Goal: Task Accomplishment & Management: Use online tool/utility

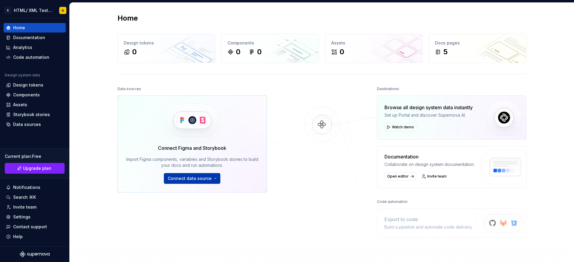
click at [195, 179] on span "Connect data source" at bounding box center [190, 179] width 44 height 6
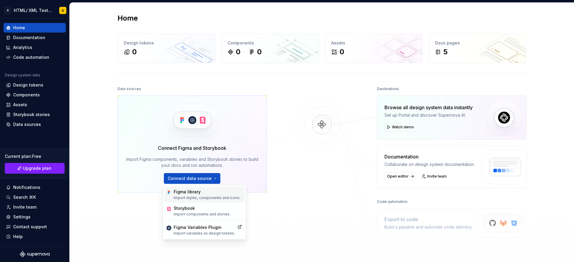
click at [187, 194] on div "Figma library" at bounding box center [207, 192] width 67 height 6
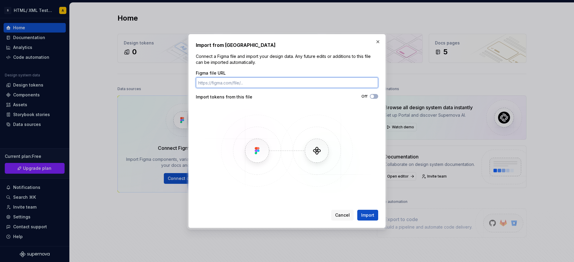
paste input "[URL][DOMAIN_NAME]"
type input "[URL][DOMAIN_NAME]"
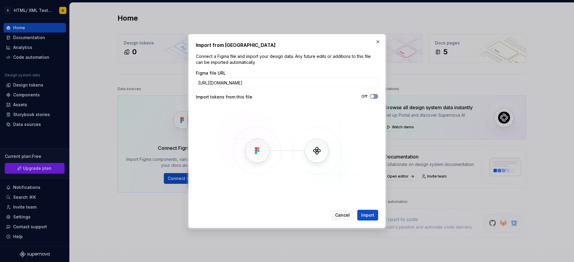
scroll to position [0, 0]
click at [374, 95] on icon "button" at bounding box center [372, 97] width 5 height 4
click at [362, 216] on span "Import" at bounding box center [367, 215] width 13 height 6
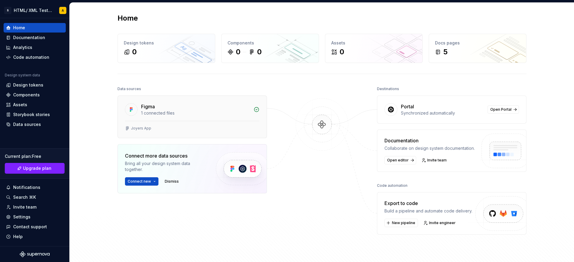
click at [208, 123] on div "Joyers App" at bounding box center [192, 129] width 149 height 17
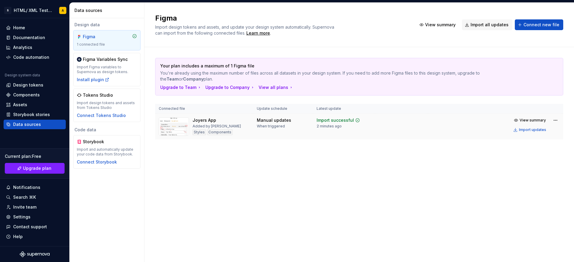
click at [225, 128] on div "Joyers App Added by Akansha Styles Components" at bounding box center [216, 126] width 48 height 19
click at [557, 120] on html "S HTML/ XML Testing A Home Documentation Analytics Code automation Design syste…" at bounding box center [287, 131] width 574 height 262
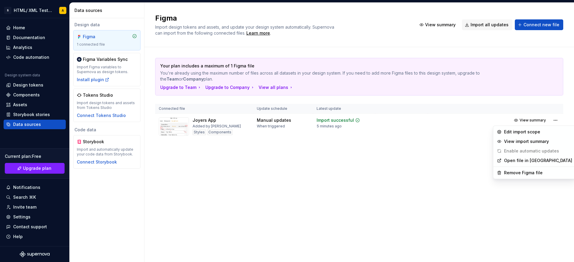
click at [464, 142] on html "S HTML/ XML Testing A Home Documentation Analytics Code automation Design syste…" at bounding box center [287, 131] width 574 height 262
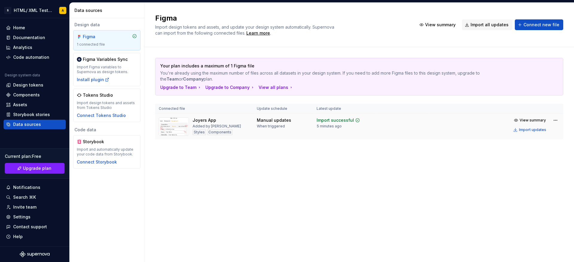
click at [344, 131] on td "Import successful 5 minutes ago" at bounding box center [344, 127] width 62 height 26
click at [305, 123] on div "Manual updates When triggered" at bounding box center [283, 122] width 53 height 11
click at [222, 128] on div "Added by [PERSON_NAME]" at bounding box center [216, 126] width 48 height 5
click at [176, 133] on img at bounding box center [174, 126] width 30 height 19
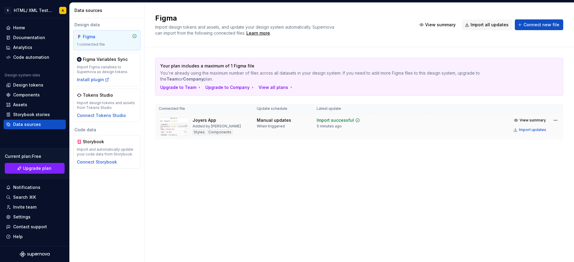
click at [174, 134] on img at bounding box center [174, 126] width 30 height 19
click at [278, 152] on div "Your plan includes a maximum of 1 Figma file You're already using the maximum n…" at bounding box center [359, 104] width 408 height 115
click at [111, 116] on div "Connect Tokens Studio" at bounding box center [101, 116] width 49 height 6
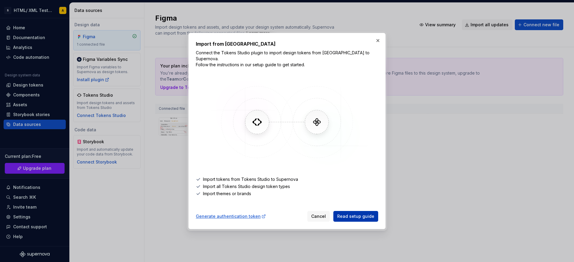
click at [351, 214] on span "Read setup guide" at bounding box center [355, 217] width 37 height 6
click at [379, 45] on button "button" at bounding box center [378, 40] width 8 height 8
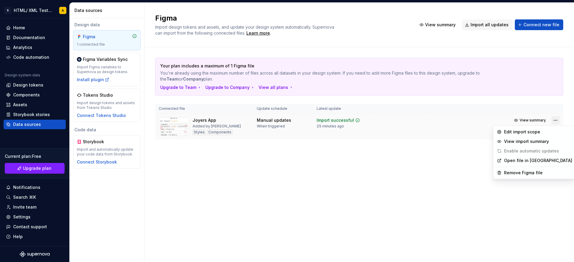
click at [556, 120] on html "S HTML/ XML Testing A Home Documentation Analytics Code automation Design syste…" at bounding box center [287, 131] width 574 height 262
click at [29, 91] on html "S HTML/ XML Testing A Home Documentation Analytics Code automation Design syste…" at bounding box center [287, 131] width 574 height 262
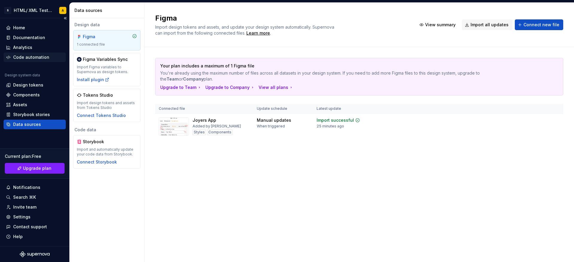
click at [28, 57] on div "Code automation" at bounding box center [31, 57] width 36 height 6
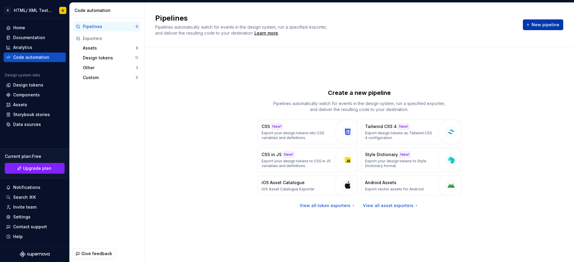
click at [548, 24] on span "New pipeline" at bounding box center [545, 25] width 28 height 6
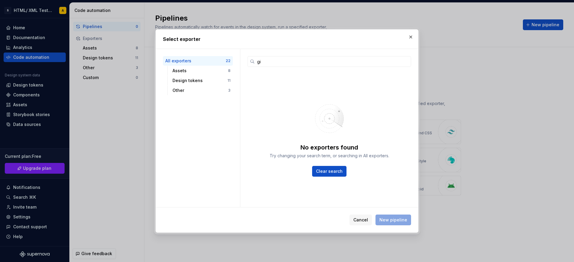
type input "g"
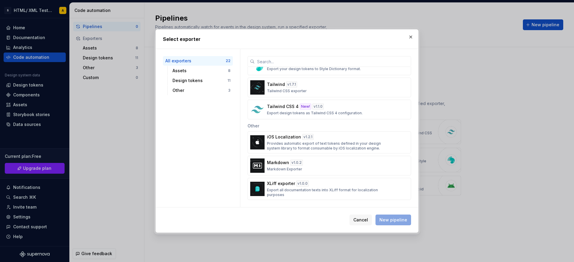
scroll to position [387, 0]
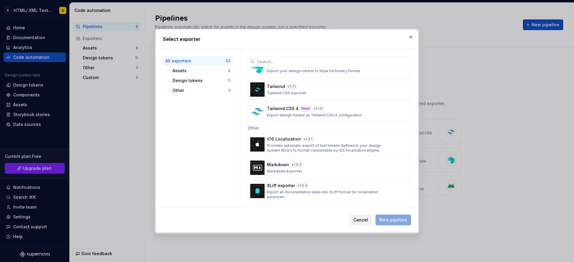
click at [362, 217] on button "Cancel" at bounding box center [360, 220] width 22 height 11
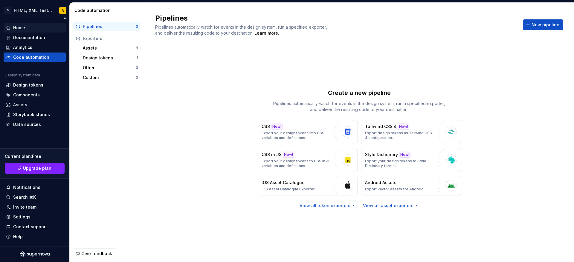
click at [38, 27] on div "Home" at bounding box center [34, 28] width 57 height 6
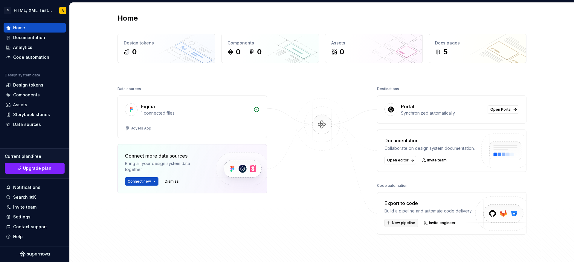
click at [408, 221] on span "New pipeline" at bounding box center [403, 223] width 23 height 5
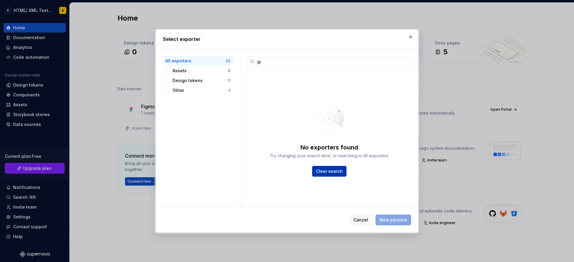
type input "gi"
click at [333, 170] on span "Clear search" at bounding box center [329, 172] width 27 height 6
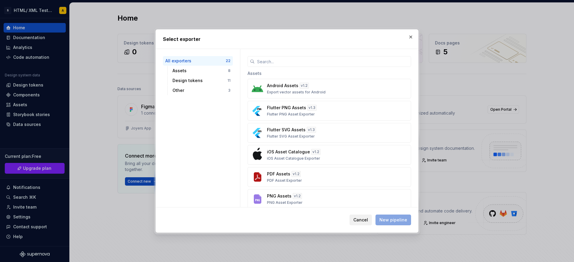
click at [363, 221] on span "Cancel" at bounding box center [360, 220] width 15 height 6
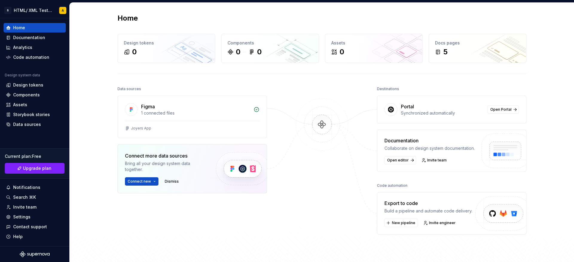
click at [488, 208] on img at bounding box center [501, 220] width 74 height 49
click at [146, 183] on span "Connect new" at bounding box center [139, 181] width 23 height 5
click at [34, 55] on div "Code automation" at bounding box center [31, 57] width 36 height 6
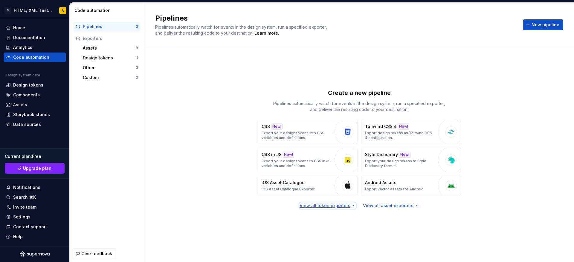
click at [335, 206] on div "View all token exporters" at bounding box center [327, 206] width 56 height 6
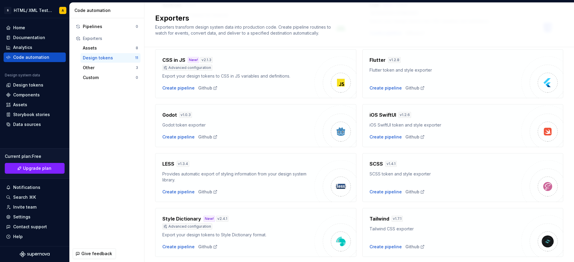
scroll to position [79, 0]
click at [96, 76] on div "Custom" at bounding box center [109, 78] width 53 height 6
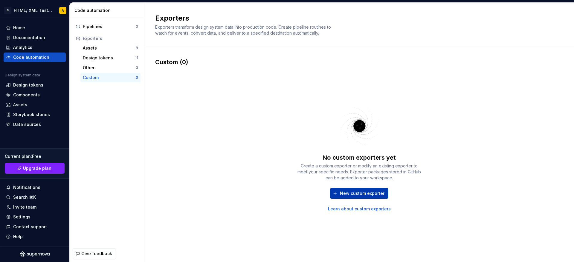
click at [356, 189] on button "New custom exporter" at bounding box center [359, 193] width 58 height 11
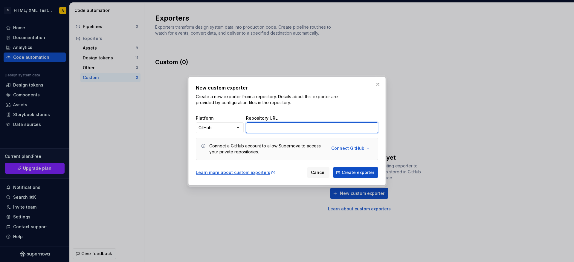
click at [279, 127] on input "Repository URL" at bounding box center [312, 128] width 132 height 11
paste input "[URL][DOMAIN_NAME]"
type input "[URL][DOMAIN_NAME]"
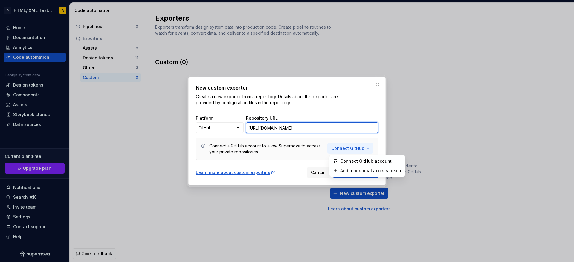
click at [363, 152] on button "Connect GitHub" at bounding box center [350, 148] width 46 height 11
click at [365, 171] on span "Add a personal access token" at bounding box center [369, 171] width 61 height 6
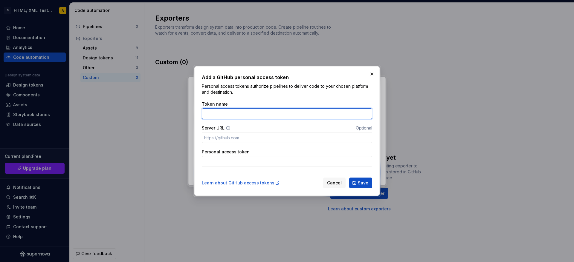
paste input "github_pat_11BRXTGDI0itV33jT3xdOv_ykmsoke0Ye5adMuwcDToKUhTfc6Zq4fwEVOtfWz58ew7B…"
type input "github_pat_11BRXTGDI0itV33jT3xdOv_ykmsoke0Ye5adMuwcDToKUhTfc6Zq4fwEVOtfWz58ew7B…"
click at [211, 115] on input "Supernova" at bounding box center [287, 113] width 170 height 11
type input "supernova"
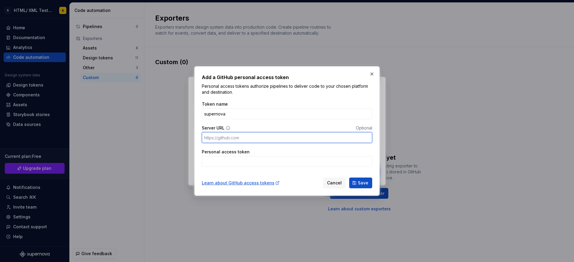
click at [246, 138] on input "Server URL" at bounding box center [287, 137] width 170 height 11
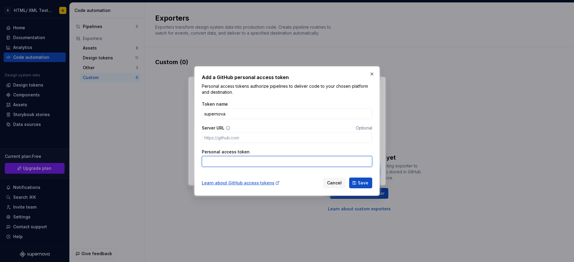
click at [255, 163] on input "Personal access token" at bounding box center [287, 161] width 170 height 11
paste input "github_pat_11BRXTGDI0itV33jT3xdOv_ykmsoke0Ye5adMuwcDToKUhTfc6Zq4fwEVOtfWz58ew7B…"
type input "github_pat_11BRXTGDI0itV33jT3xdOv_ykmsoke0Ye5adMuwcDToKUhTfc6Zq4fwEVOtfWz58ew7B…"
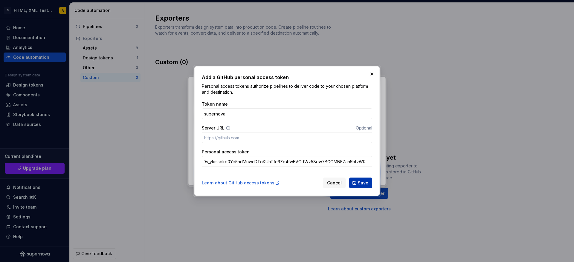
scroll to position [0, 0]
click at [359, 180] on button "Save" at bounding box center [360, 183] width 23 height 11
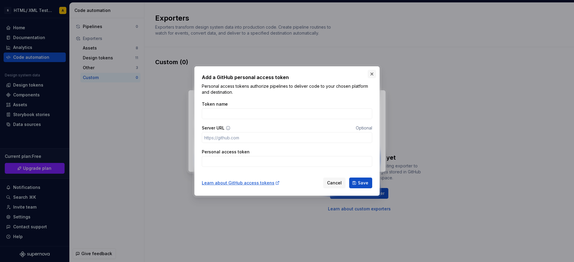
click at [370, 71] on button "button" at bounding box center [372, 74] width 8 height 8
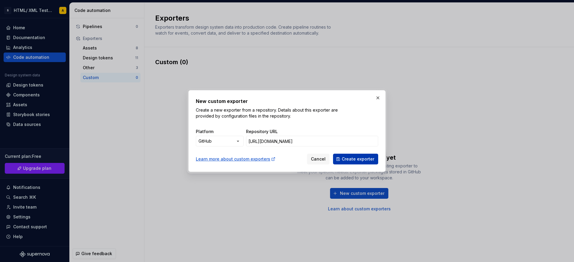
click at [350, 161] on span "Create exporter" at bounding box center [358, 159] width 33 height 6
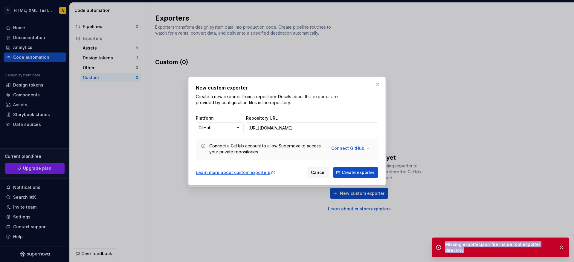
drag, startPoint x: 445, startPoint y: 244, endPoint x: 466, endPoint y: 254, distance: 23.0
click at [466, 254] on div "Missing exporter.json file inside root exporter directory" at bounding box center [499, 248] width 137 height 20
copy div "Missing exporter.json file inside root exporter directory"
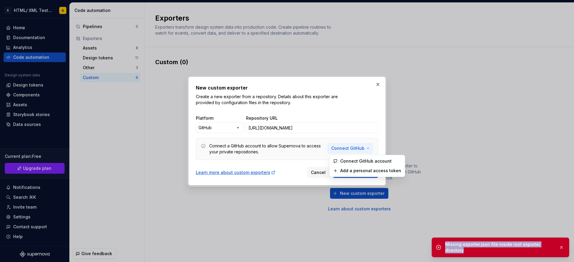
click at [352, 150] on span "Connect GitHub" at bounding box center [347, 149] width 33 height 6
click at [360, 160] on span "Connect GitHub account" at bounding box center [369, 161] width 61 height 6
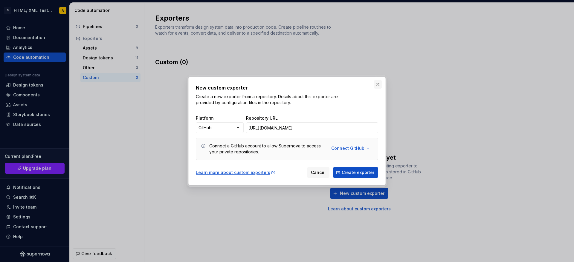
click at [378, 82] on button "button" at bounding box center [378, 84] width 8 height 8
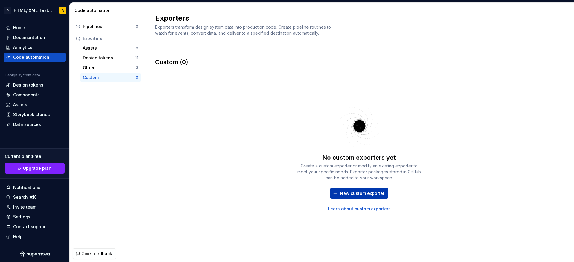
click at [358, 189] on button "New custom exporter" at bounding box center [359, 193] width 58 height 11
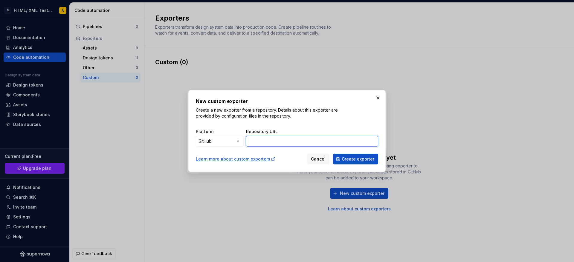
click at [252, 145] on input "Repository URL" at bounding box center [312, 141] width 132 height 11
type input "[URL][DOMAIN_NAME]"
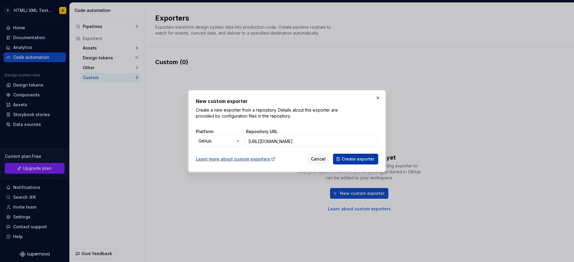
click at [363, 160] on span "Create exporter" at bounding box center [358, 159] width 33 height 6
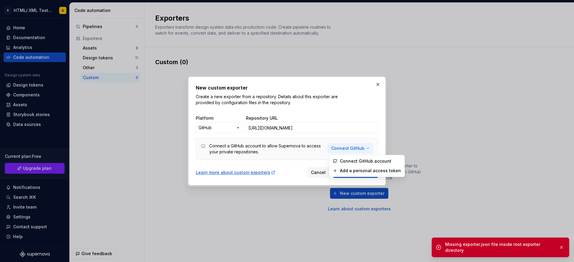
click at [350, 152] on button "Connect GitHub" at bounding box center [350, 148] width 46 height 11
click at [366, 162] on span "Connect GitHub account" at bounding box center [369, 161] width 61 height 6
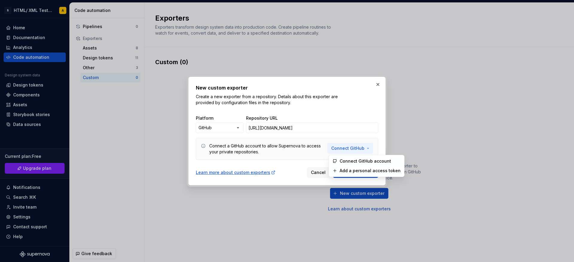
click at [357, 148] on span "Connect GitHub" at bounding box center [347, 149] width 33 height 6
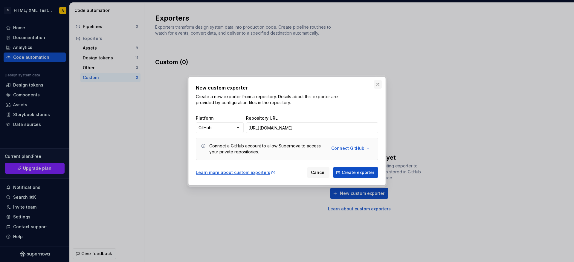
click at [379, 80] on button "button" at bounding box center [378, 84] width 8 height 8
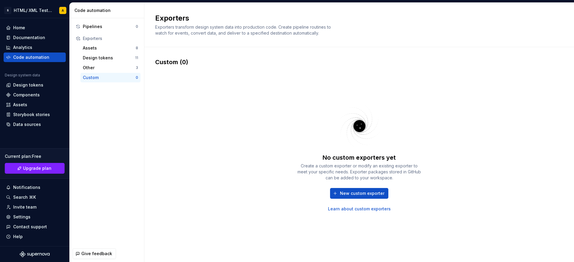
click at [411, 131] on div "No custom exporters yet Create a custom exporter or modify an existing exporter…" at bounding box center [358, 157] width 125 height 110
click at [20, 29] on div "Home" at bounding box center [19, 28] width 12 height 6
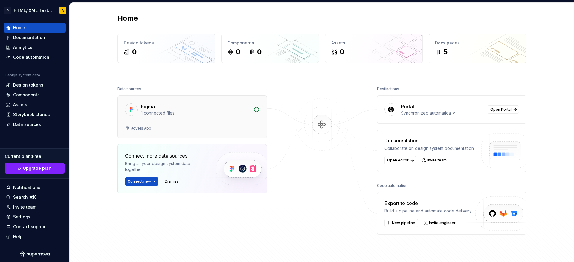
click at [176, 98] on div "Figma 1 connected files" at bounding box center [192, 108] width 149 height 25
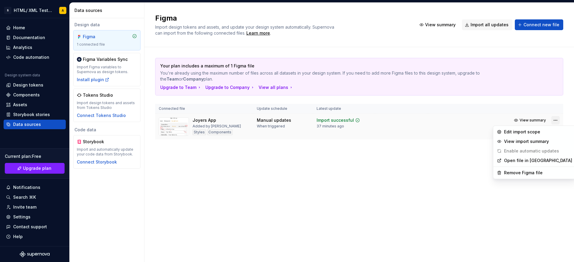
click at [555, 119] on html "S HTML/ XML Testing A Home Documentation Analytics Code automation Design syste…" at bounding box center [287, 131] width 574 height 262
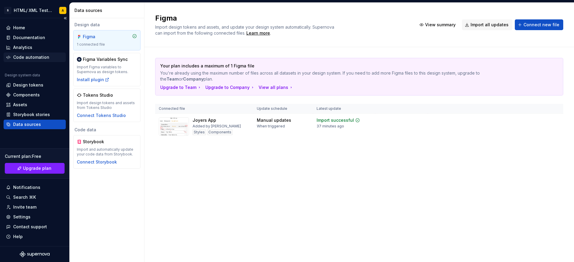
click at [30, 57] on html "S HTML/ XML Testing A Home Documentation Analytics Code automation Design syste…" at bounding box center [287, 131] width 574 height 262
click at [24, 102] on div "Assets" at bounding box center [20, 105] width 14 height 6
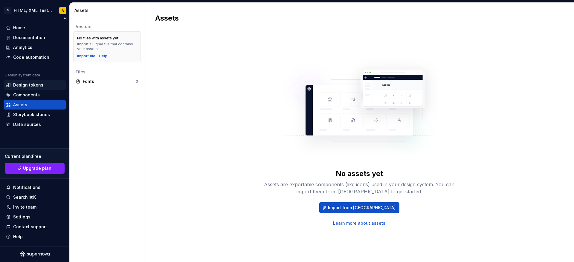
click at [33, 90] on div "Design tokens" at bounding box center [35, 85] width 62 height 10
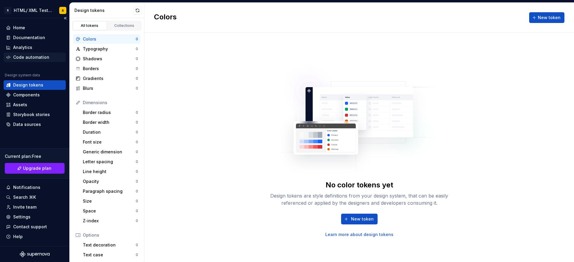
click at [34, 59] on div "Code automation" at bounding box center [31, 57] width 36 height 6
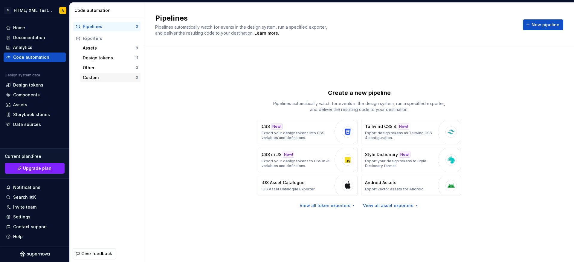
click at [97, 78] on div "Custom" at bounding box center [109, 78] width 53 height 6
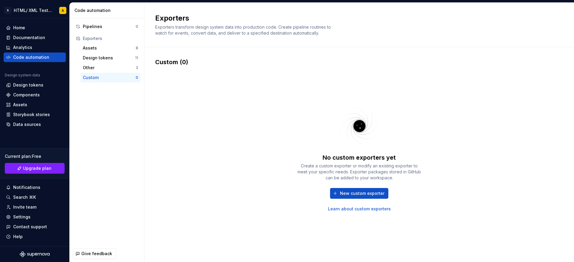
click at [360, 190] on button "New custom exporter" at bounding box center [359, 193] width 58 height 11
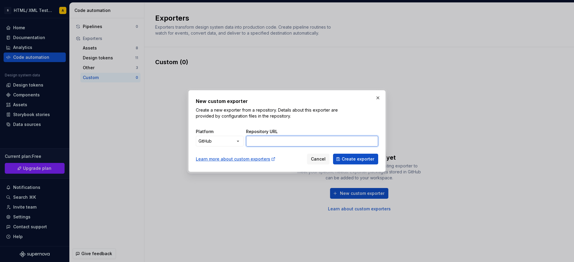
click at [280, 144] on input "Repository URL" at bounding box center [312, 141] width 132 height 11
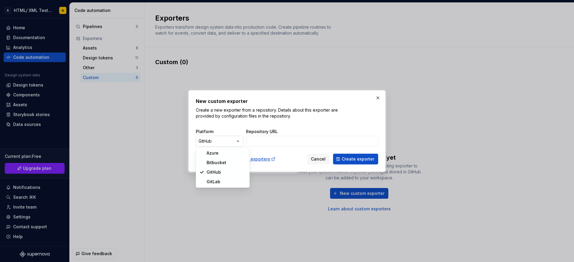
click at [235, 145] on div "New custom exporter Create a new exporter from a repository. Details about this…" at bounding box center [287, 131] width 574 height 262
click at [259, 140] on div "New custom exporter Create a new exporter from a repository. Details about this…" at bounding box center [287, 131] width 574 height 262
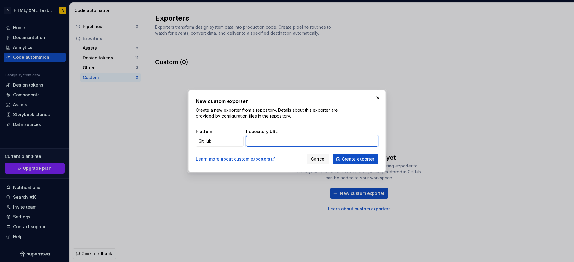
click at [259, 140] on input "Repository URL" at bounding box center [312, 141] width 132 height 11
click at [362, 123] on div "New custom exporter Create a new exporter from a repository. Details about this…" at bounding box center [287, 131] width 182 height 67
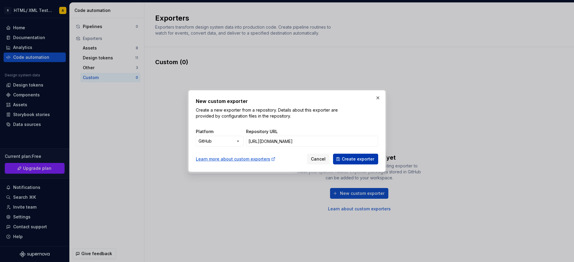
click at [360, 160] on span "Create exporter" at bounding box center [358, 159] width 33 height 6
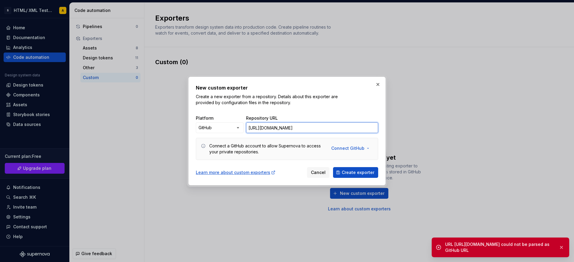
click at [319, 129] on input "https://github.com/utkarshk-23" at bounding box center [312, 128] width 132 height 11
type input "[URL][DOMAIN_NAME]"
click at [359, 175] on span "Create exporter" at bounding box center [358, 173] width 33 height 6
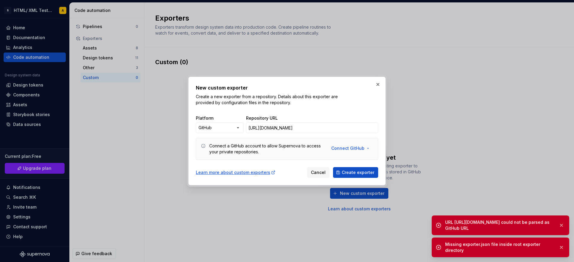
click at [459, 247] on div "Missing exporter.json file inside root exporter directory" at bounding box center [499, 248] width 109 height 12
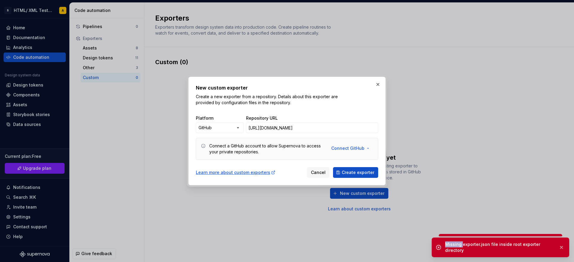
click at [459, 247] on div "Missing exporter.json file inside root exporter directory" at bounding box center [499, 248] width 109 height 12
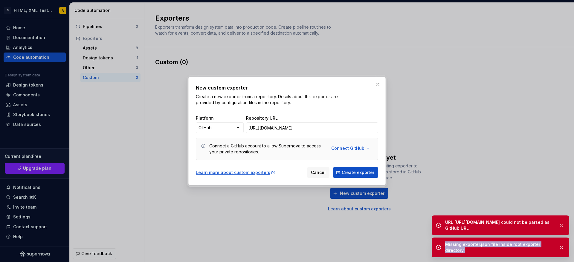
click at [459, 247] on div "Missing exporter.json file inside root exporter directory" at bounding box center [499, 248] width 109 height 12
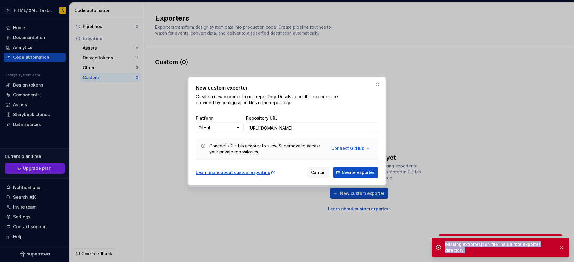
copy div "Missing exporter.json file inside root exporter directory"
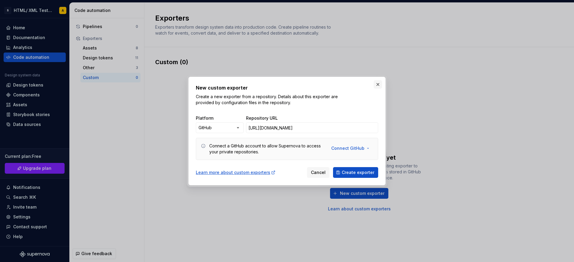
click at [376, 88] on button "button" at bounding box center [378, 84] width 8 height 8
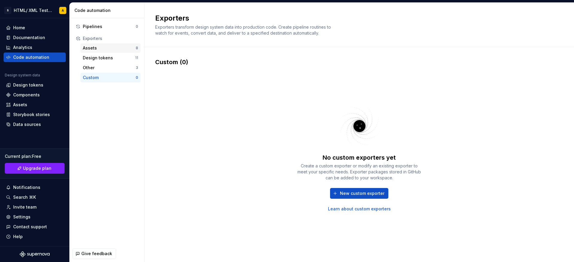
click at [92, 47] on div "Assets" at bounding box center [109, 48] width 53 height 6
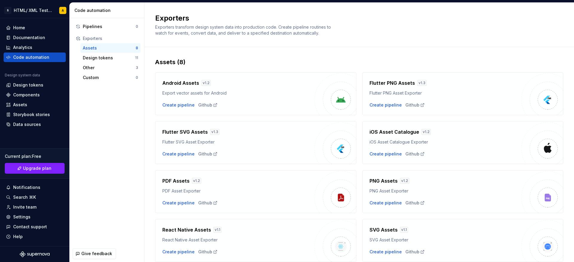
click at [92, 47] on div "Assets" at bounding box center [109, 48] width 53 height 6
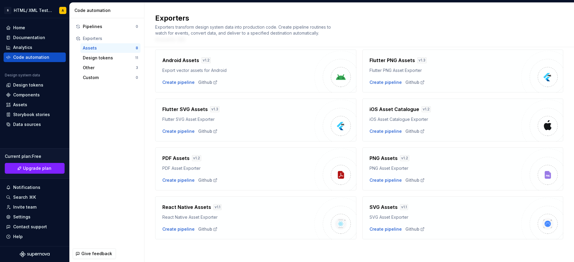
scroll to position [22, 0]
click at [95, 60] on div "Design tokens" at bounding box center [109, 58] width 52 height 6
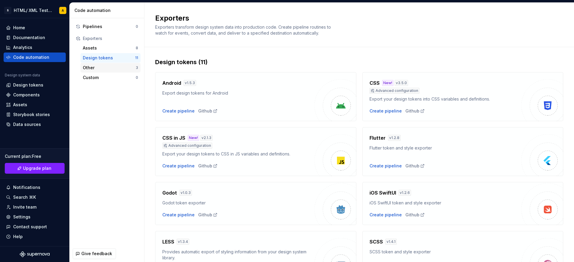
click at [97, 68] on div "Other" at bounding box center [109, 68] width 53 height 6
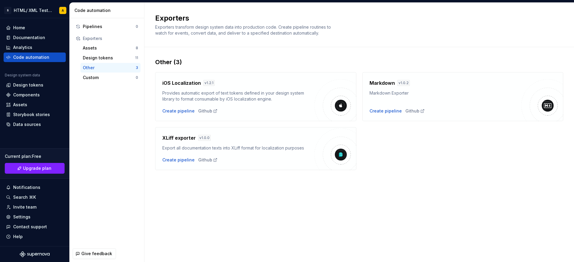
click at [95, 63] on div "Other 3" at bounding box center [110, 68] width 60 height 10
click at [95, 61] on div "Design tokens 11" at bounding box center [110, 58] width 60 height 10
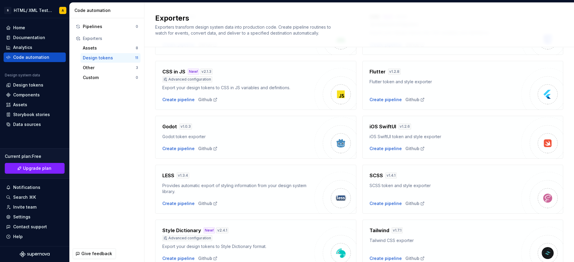
scroll to position [54, 0]
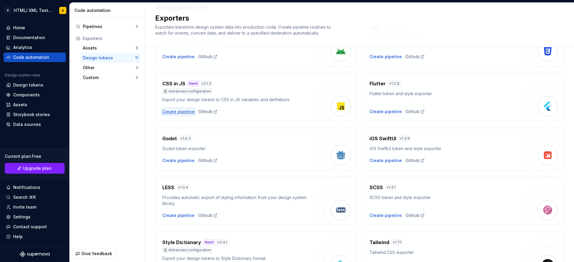
click at [180, 111] on div "Create pipeline" at bounding box center [178, 112] width 32 height 6
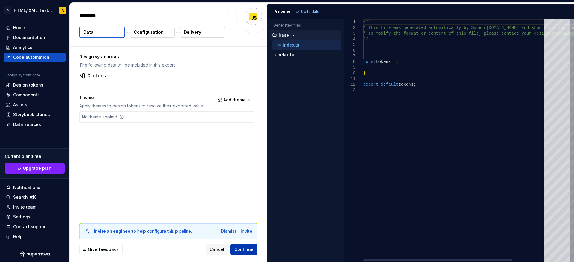
type textarea "*"
click at [241, 249] on span "Continue" at bounding box center [243, 250] width 19 height 6
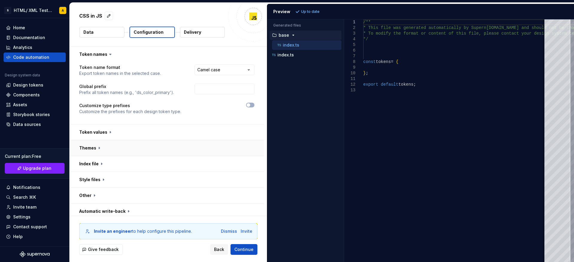
click at [102, 149] on button "button" at bounding box center [167, 148] width 194 height 16
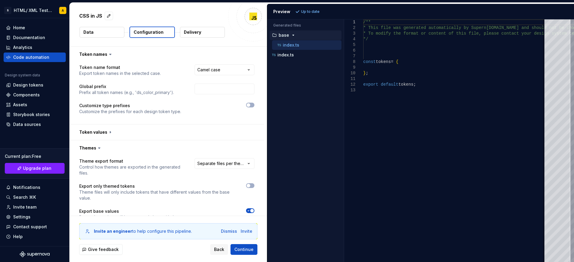
click at [107, 56] on icon at bounding box center [110, 54] width 6 height 6
click at [110, 53] on icon at bounding box center [110, 54] width 6 height 6
click at [110, 54] on icon at bounding box center [110, 54] width 2 height 1
click at [111, 53] on icon at bounding box center [110, 54] width 6 height 6
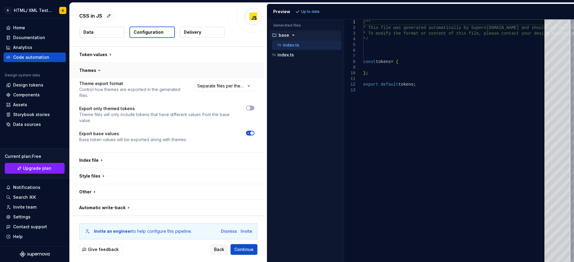
scroll to position [76, 0]
click at [243, 254] on button "Continue" at bounding box center [243, 249] width 27 height 11
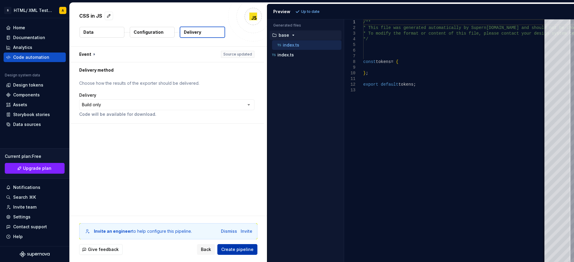
click at [250, 250] on span "Create pipeline" at bounding box center [237, 250] width 32 height 6
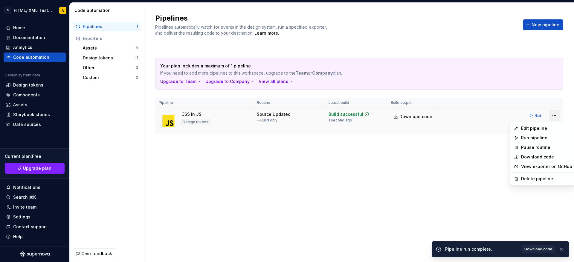
click at [555, 112] on html "S HTML/ XML Testing A Home Documentation Analytics Code automation Design syste…" at bounding box center [287, 131] width 574 height 262
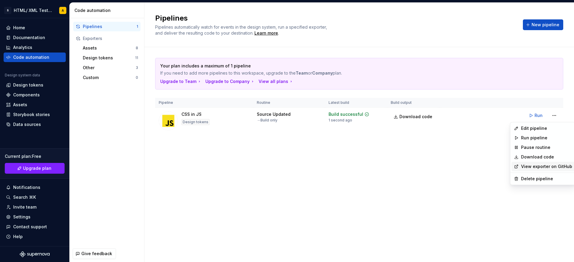
click at [532, 162] on div "View exporter on GitHub" at bounding box center [542, 167] width 63 height 10
click at [549, 114] on html "S HTML/ XML Testing A Home Documentation Analytics Code automation Design syste…" at bounding box center [287, 131] width 574 height 262
click at [525, 165] on link "View exporter on GitHub" at bounding box center [546, 167] width 51 height 6
